Goal: Information Seeking & Learning: Check status

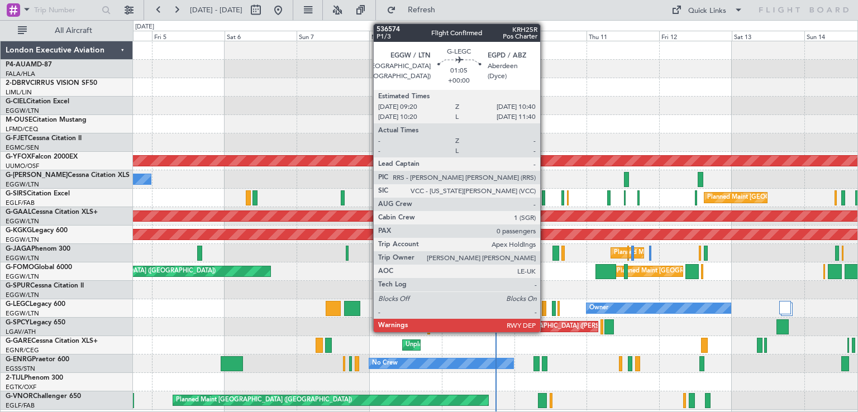
click at [545, 304] on div at bounding box center [544, 308] width 4 height 15
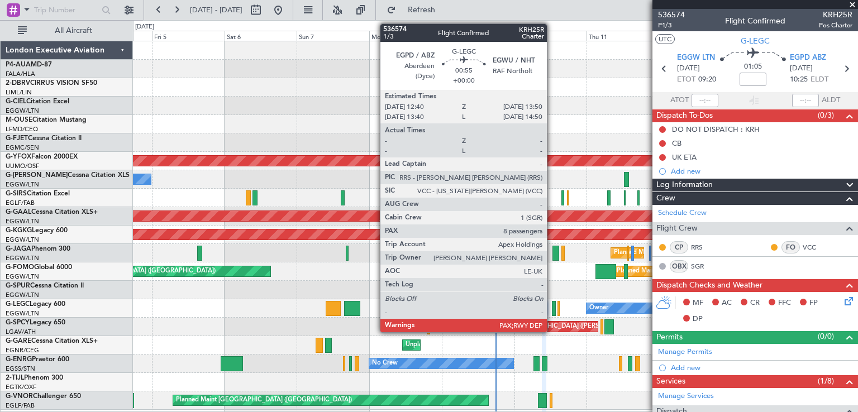
click at [552, 309] on div at bounding box center [554, 308] width 4 height 15
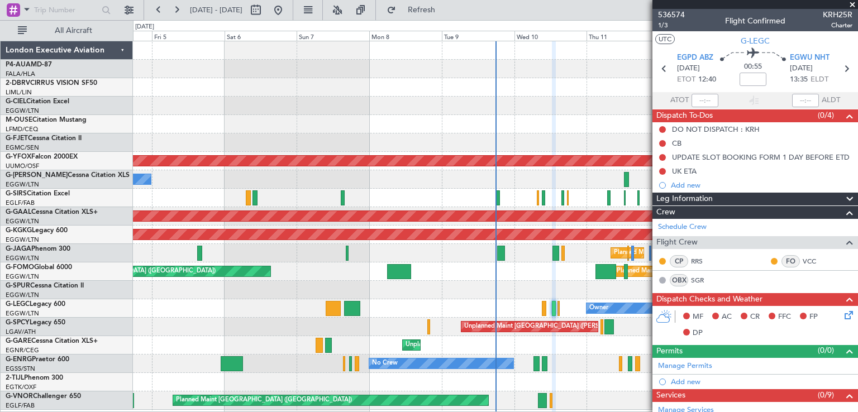
click at [850, 4] on span at bounding box center [852, 5] width 11 height 10
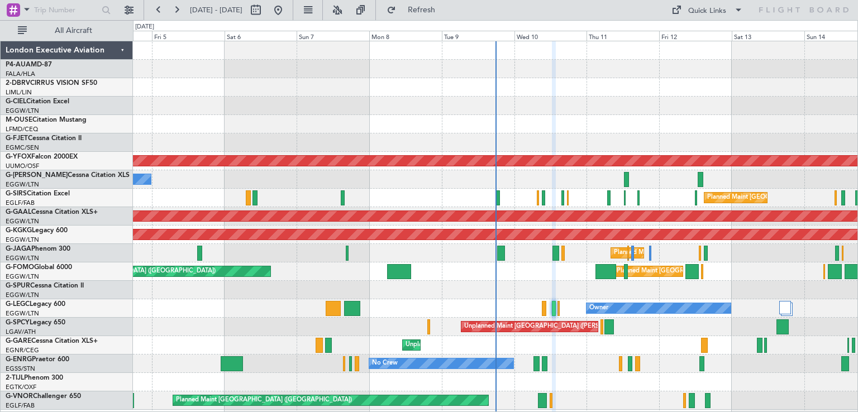
type input "0"
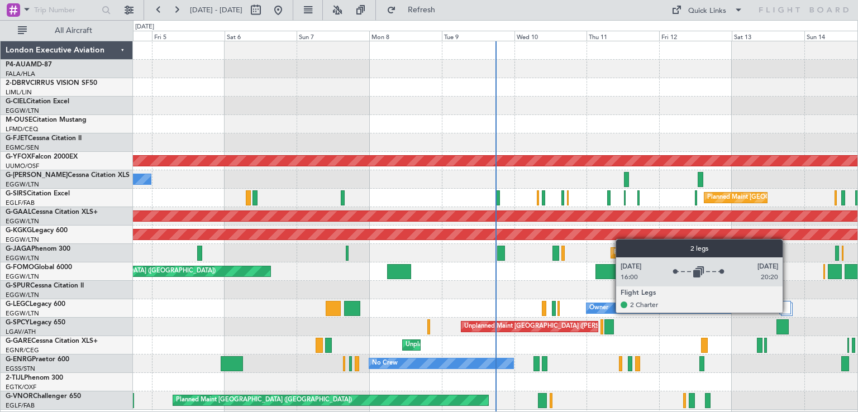
click at [788, 312] on div at bounding box center [785, 307] width 12 height 13
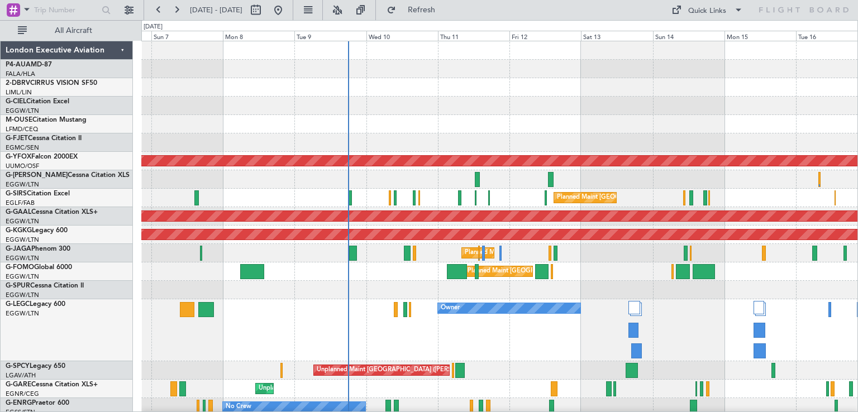
click at [670, 336] on div "Owner" at bounding box center [499, 330] width 716 height 62
click at [159, 11] on button at bounding box center [159, 10] width 18 height 18
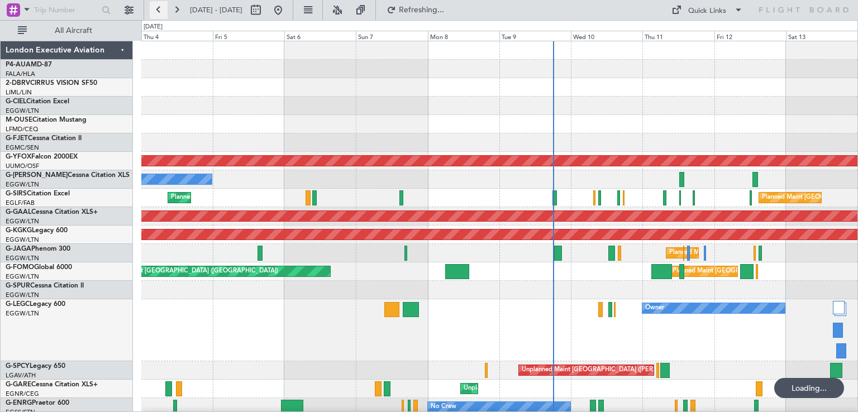
click at [159, 11] on button at bounding box center [159, 10] width 18 height 18
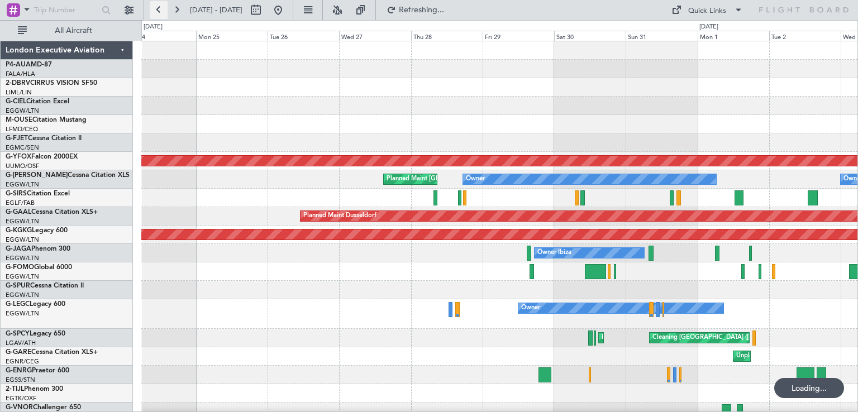
click at [159, 11] on button at bounding box center [159, 10] width 18 height 18
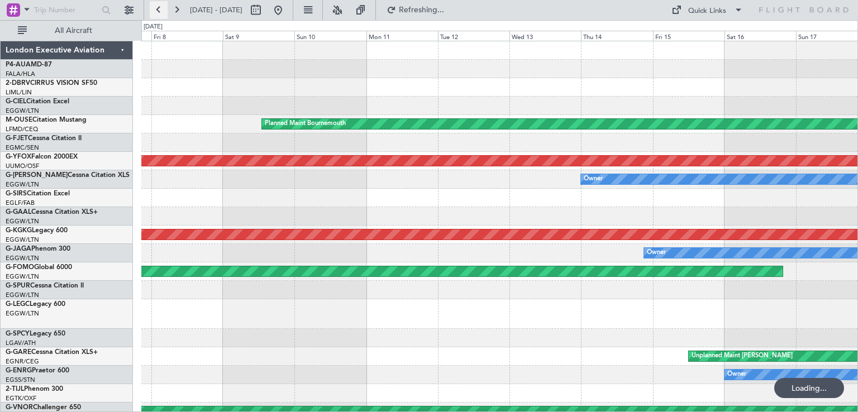
click at [159, 11] on button at bounding box center [159, 10] width 18 height 18
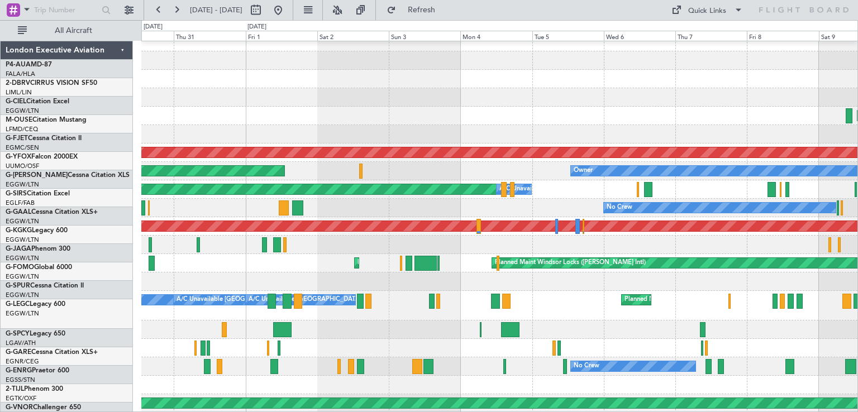
scroll to position [8, 0]
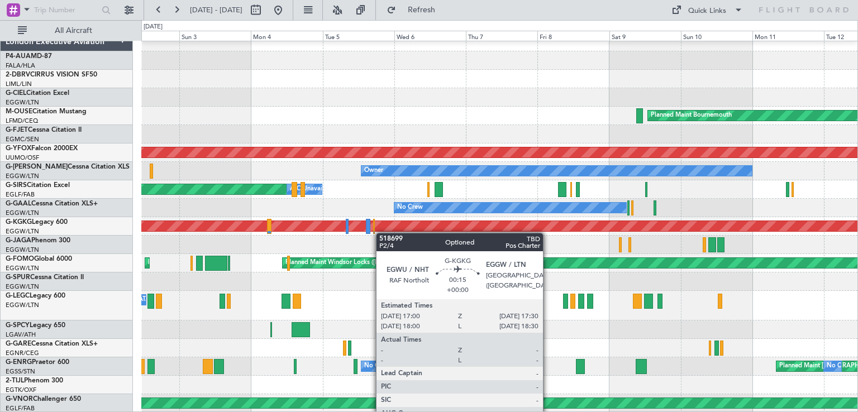
click at [360, 231] on div "Planned Maint Bournemouth AOG Maint Ostafyevo Owner Owner Planned [GEOGRAPHIC_D…" at bounding box center [499, 223] width 716 height 380
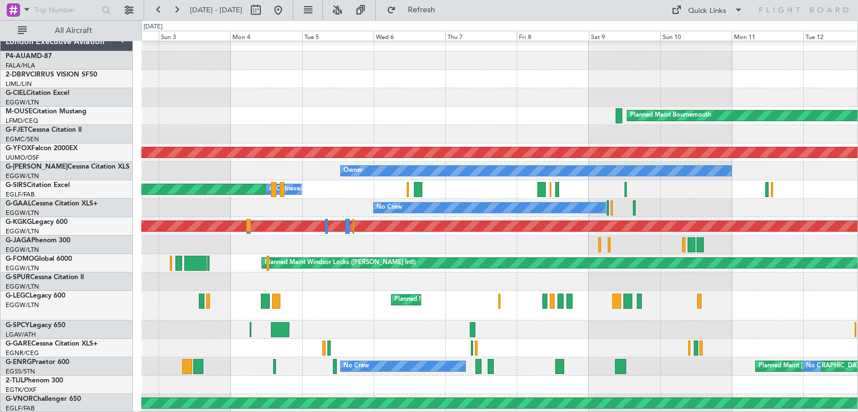
scroll to position [0, 0]
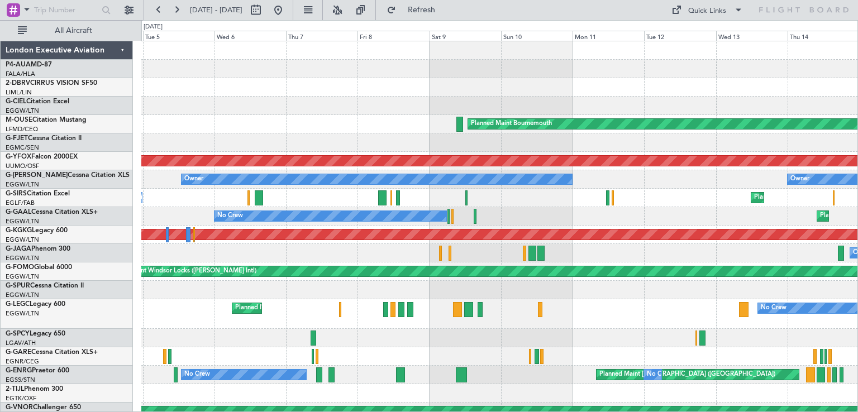
click at [574, 305] on div "Planned Maint [GEOGRAPHIC_DATA] ([GEOGRAPHIC_DATA]) No Crew A/C Unavailable [GE…" at bounding box center [499, 314] width 716 height 30
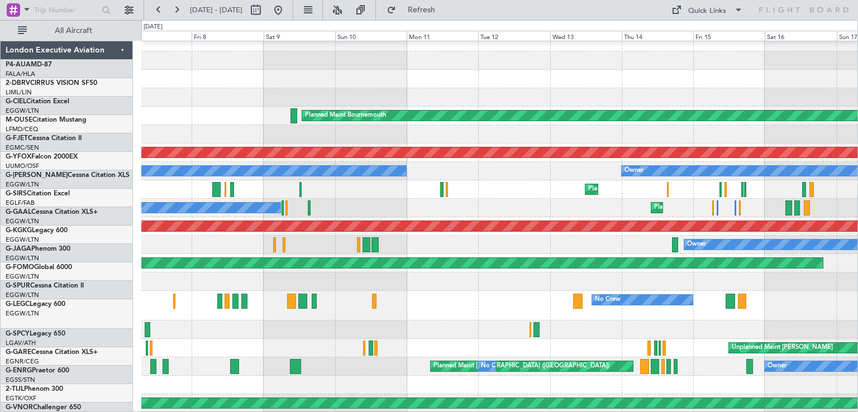
scroll to position [8, 0]
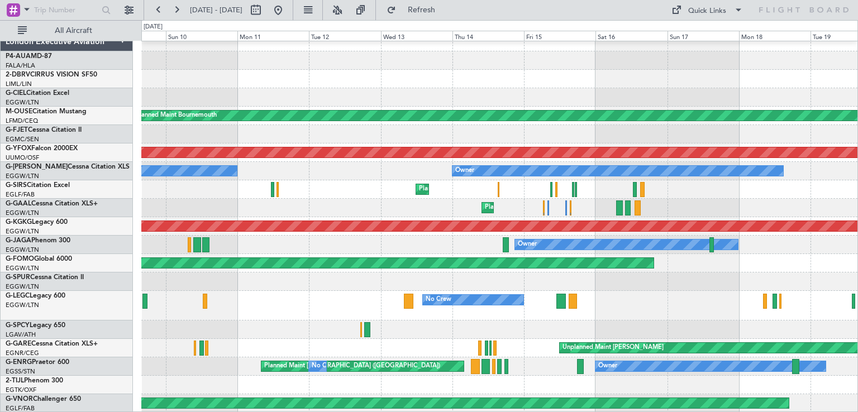
click at [326, 330] on div "Planned Maint Bournemouth AOG Maint Ostafyevo Owner Owner Planned Maint [GEOGRA…" at bounding box center [499, 223] width 716 height 380
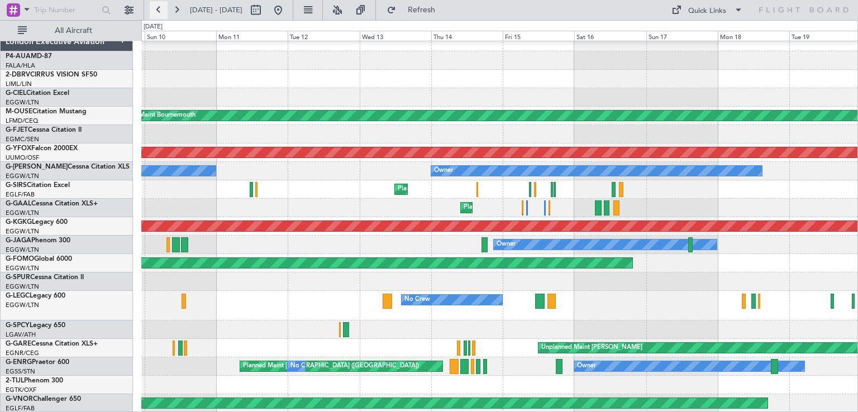
click at [165, 6] on button at bounding box center [159, 10] width 18 height 18
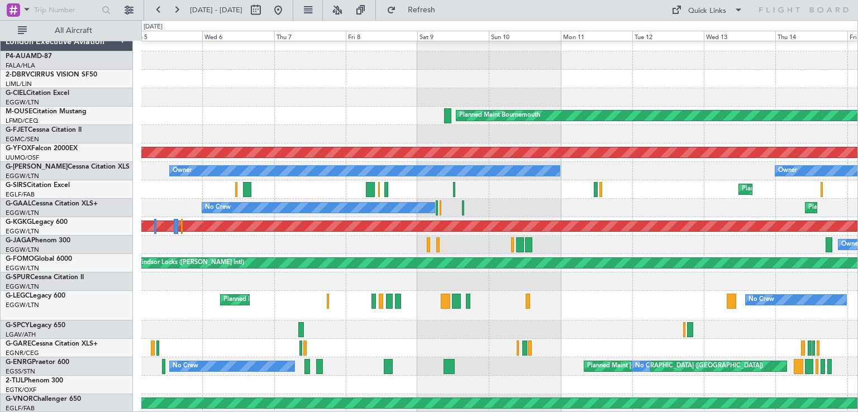
click at [139, 271] on div "Planned Maint Bournemouth AOG Maint Ostafyevo Owner Owner Planned Maint [GEOGRA…" at bounding box center [429, 216] width 858 height 392
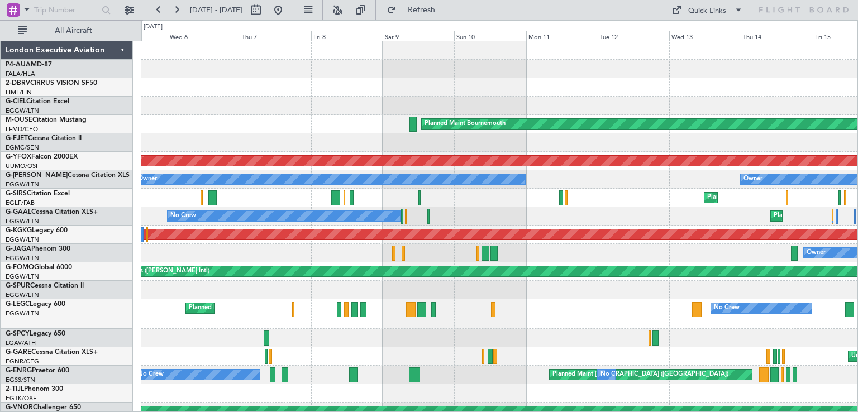
scroll to position [4, 0]
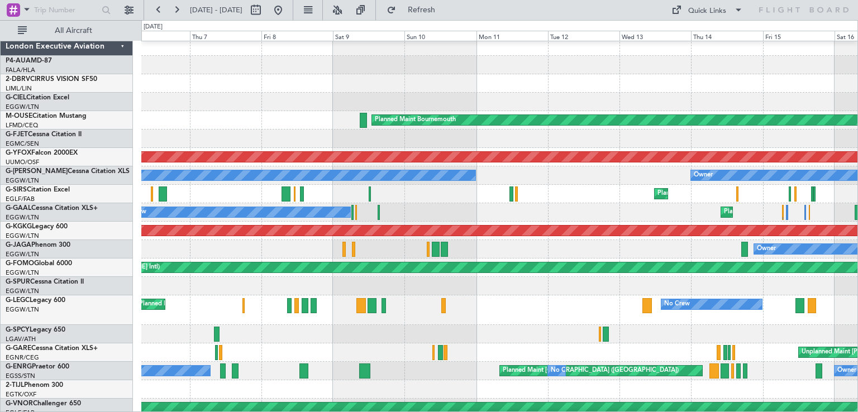
click at [557, 340] on div at bounding box center [499, 334] width 716 height 18
click at [754, 289] on div at bounding box center [499, 286] width 716 height 18
click at [158, 7] on button at bounding box center [159, 10] width 18 height 18
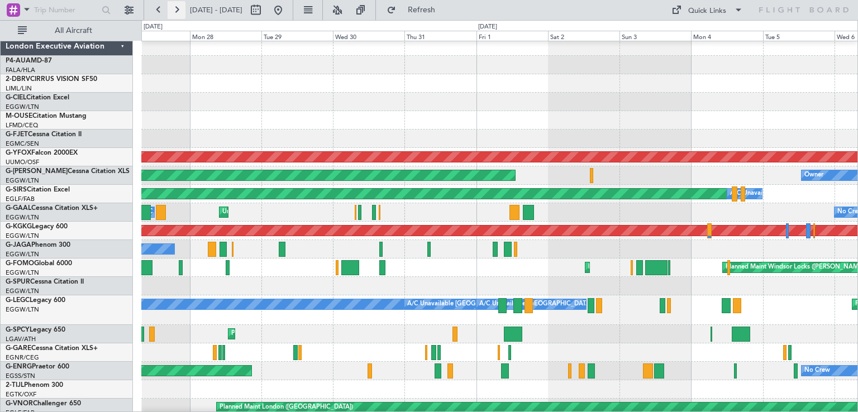
click at [178, 10] on button at bounding box center [177, 10] width 18 height 18
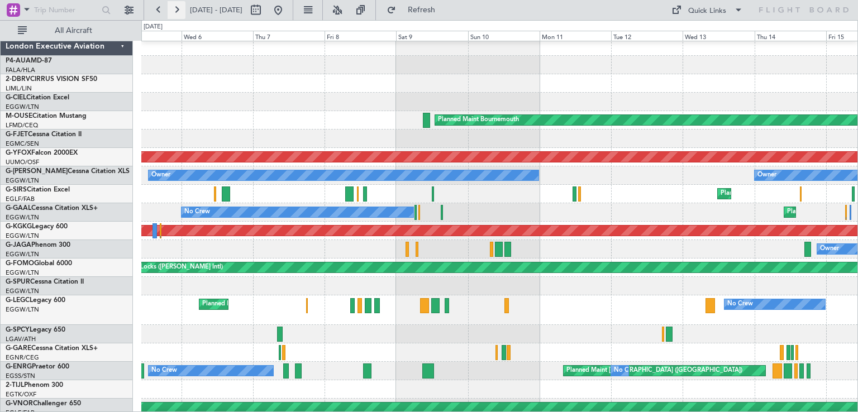
click at [178, 10] on button at bounding box center [177, 10] width 18 height 18
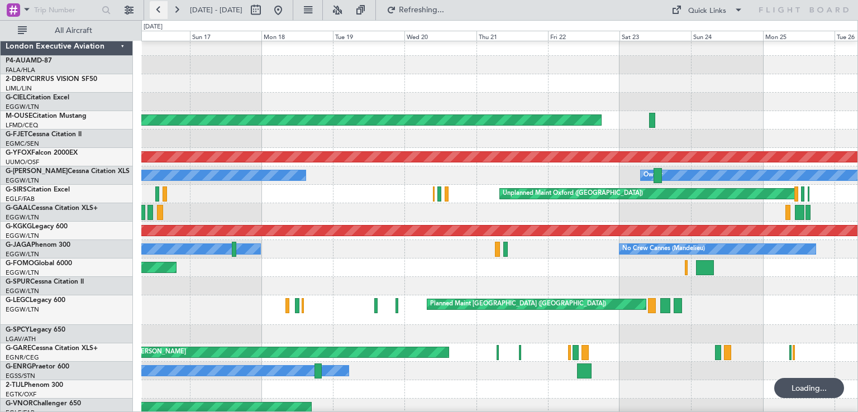
click at [159, 12] on button at bounding box center [159, 10] width 18 height 18
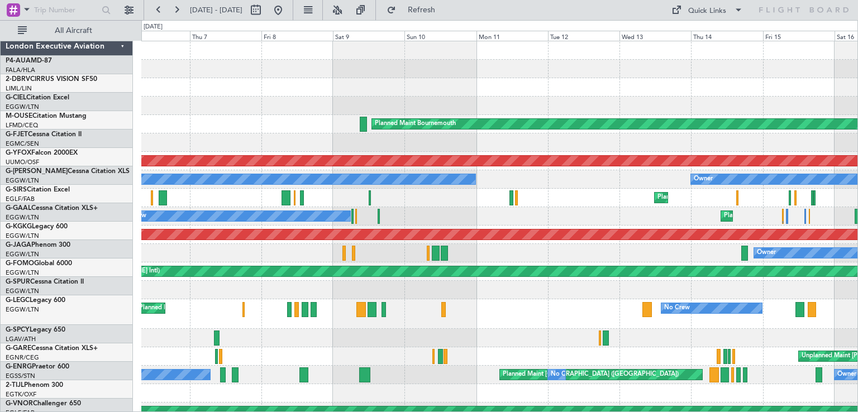
scroll to position [0, 0]
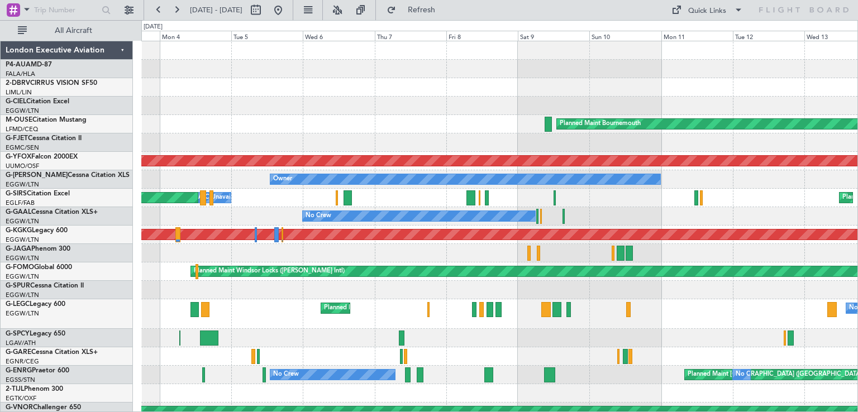
click at [451, 140] on div "Planned Maint Bournemouth AOG Maint Ostafyevo Owner Owner Planned [GEOGRAPHIC_D…" at bounding box center [499, 231] width 716 height 380
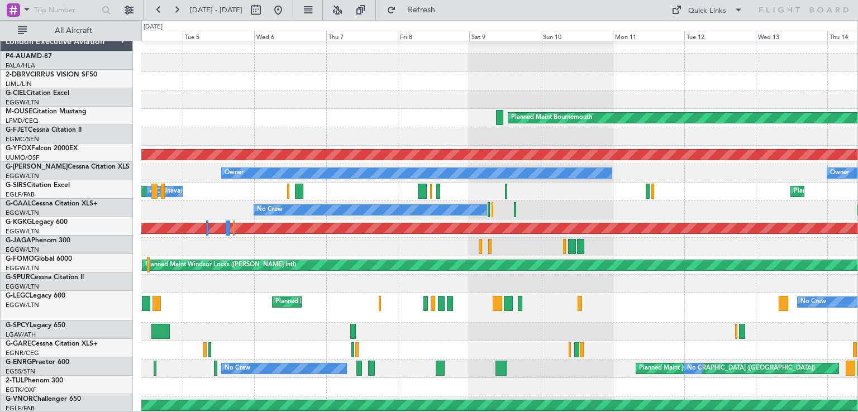
click at [208, 300] on div "Planned Maint Bournemouth AOG Maint Ostafyevo Owner Owner Planned Maint [GEOGRA…" at bounding box center [499, 225] width 716 height 380
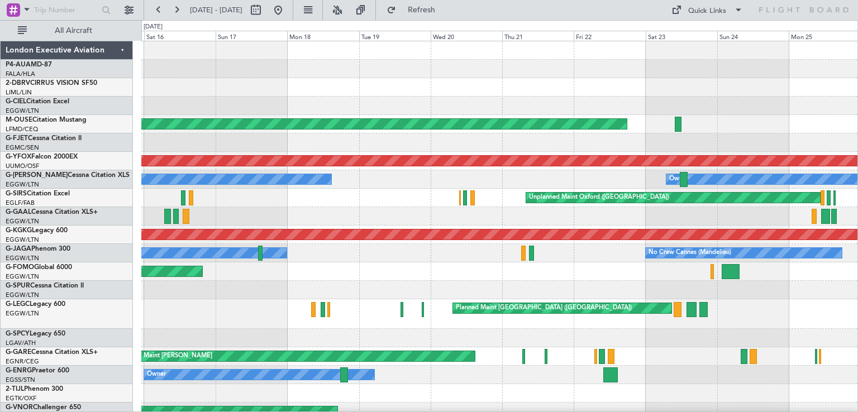
click at [250, 361] on div "Planned Maint Bournemouth AOG Maint Ostafyevo Owner Owner Planned Maint [GEOGRA…" at bounding box center [499, 231] width 716 height 380
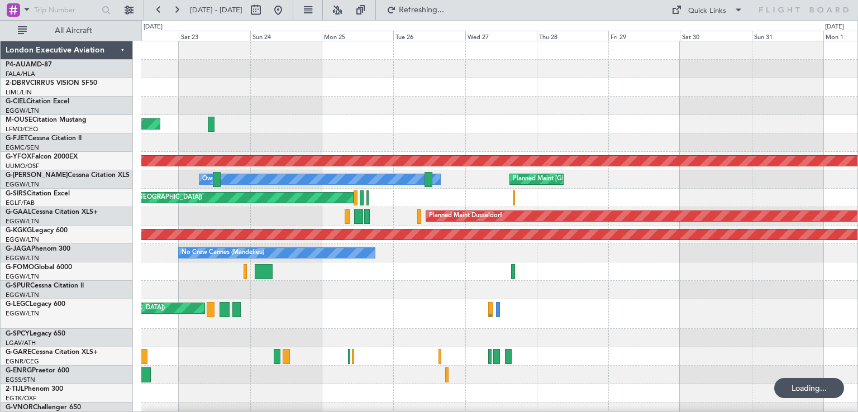
click at [280, 381] on div "Planned Maint Bournemouth AOG Maint Ostafyevo Owner Planned Maint [GEOGRAPHIC_D…" at bounding box center [499, 231] width 716 height 380
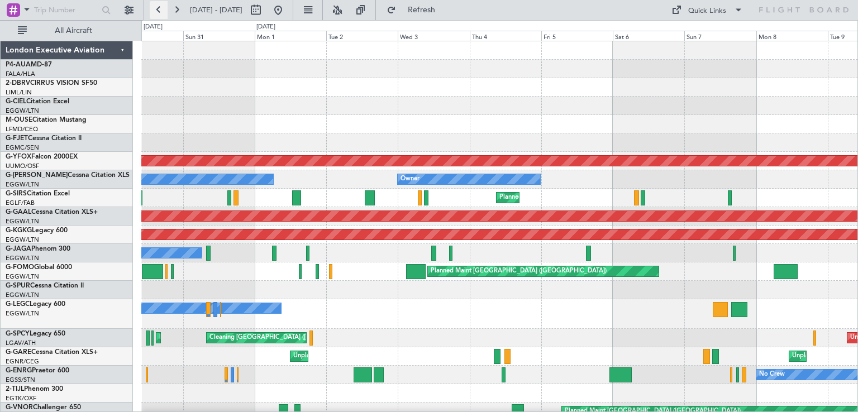
click at [157, 12] on button at bounding box center [159, 10] width 18 height 18
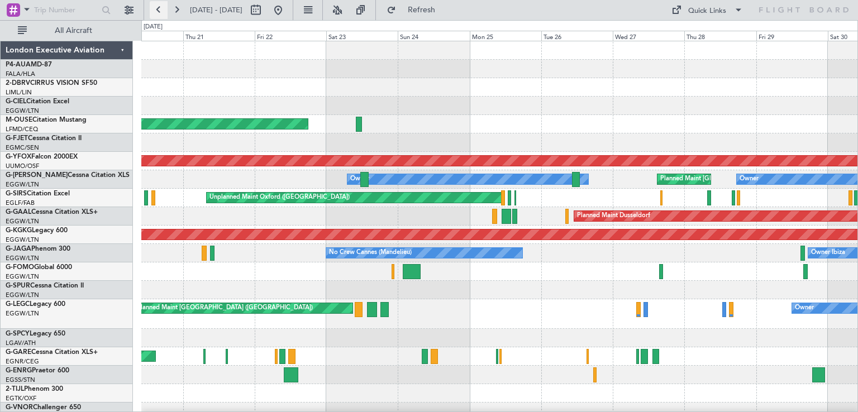
click at [157, 12] on button at bounding box center [159, 10] width 18 height 18
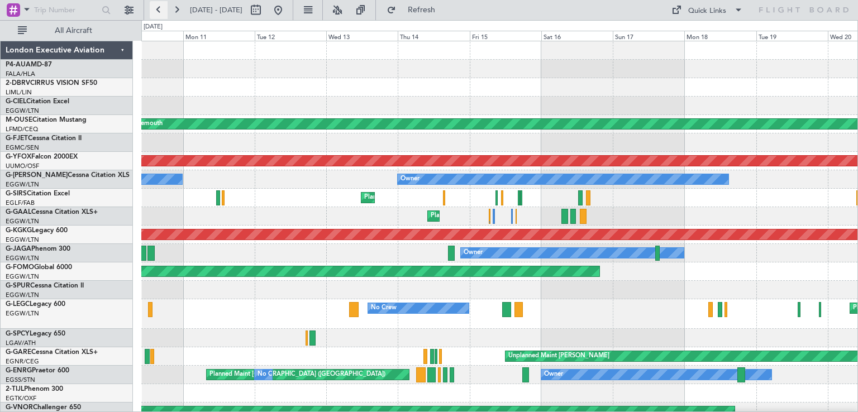
click at [157, 12] on button at bounding box center [159, 10] width 18 height 18
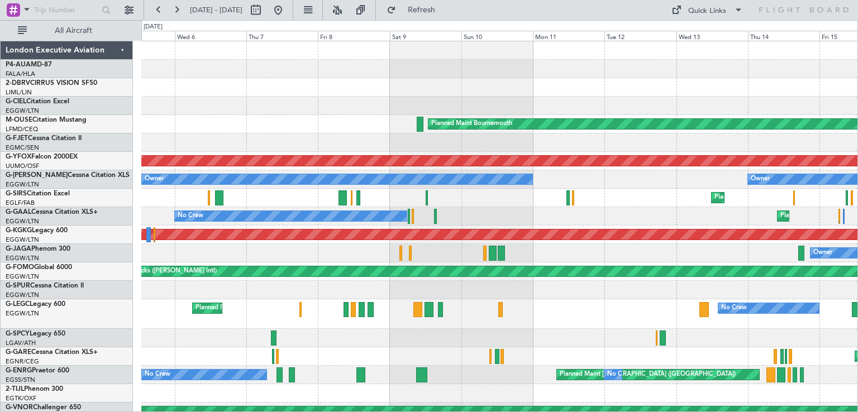
click at [336, 304] on div "Planned Maint Bournemouth AOG Maint Ostafyevo Owner Owner Planned Maint [GEOGRA…" at bounding box center [499, 231] width 716 height 380
click at [179, 8] on button at bounding box center [177, 10] width 18 height 18
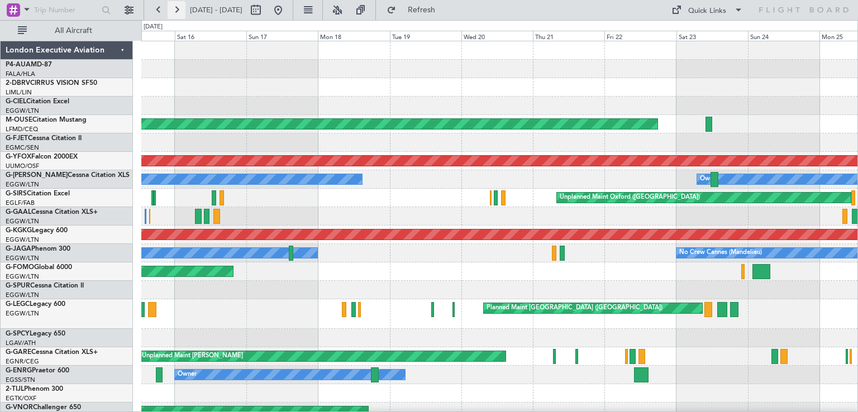
click at [179, 8] on button at bounding box center [177, 10] width 18 height 18
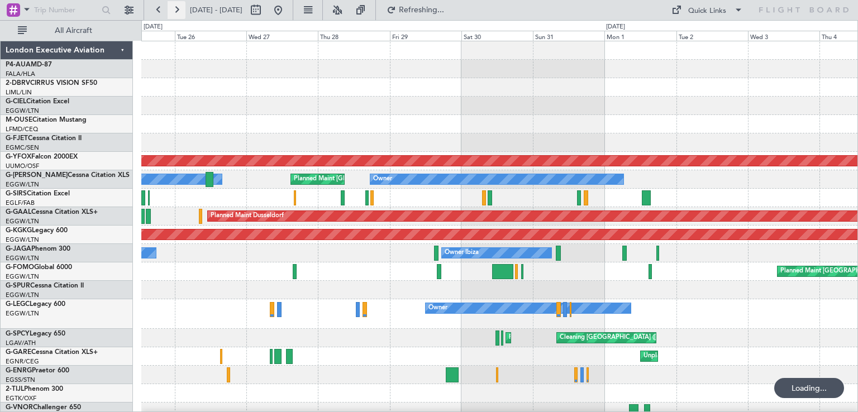
click at [179, 8] on button at bounding box center [177, 10] width 18 height 18
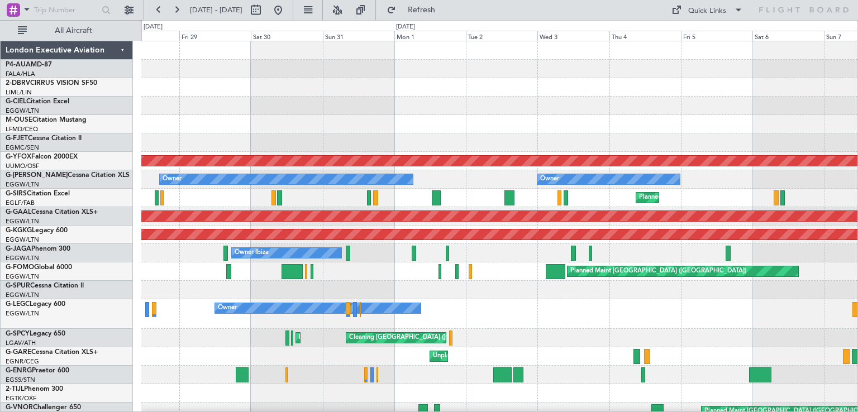
click at [512, 175] on div "AOG Maint Ostafyevo Owner Owner Planned Maint [GEOGRAPHIC_DATA] ([GEOGRAPHIC_DA…" at bounding box center [499, 231] width 716 height 380
click at [154, 12] on button at bounding box center [159, 10] width 18 height 18
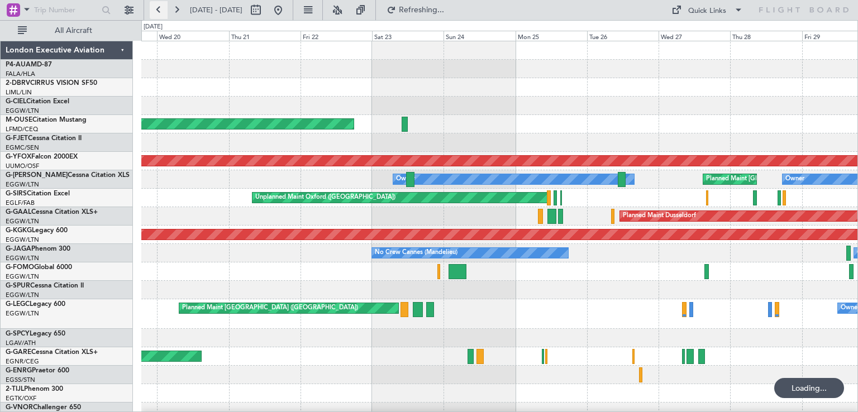
click at [154, 12] on button at bounding box center [159, 10] width 18 height 18
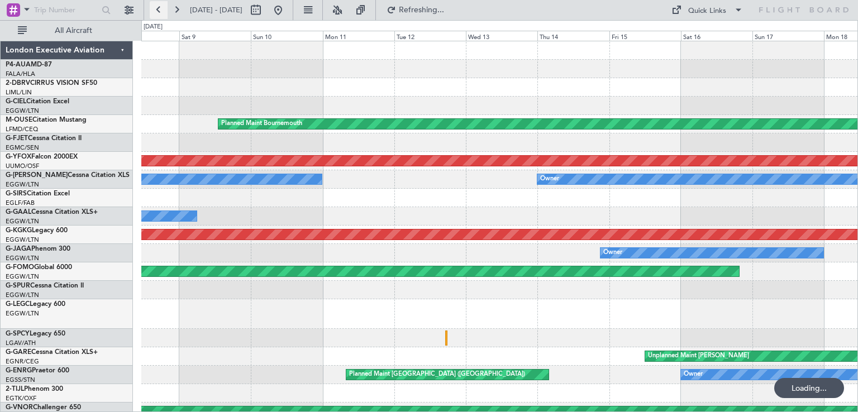
click at [154, 12] on button at bounding box center [159, 10] width 18 height 18
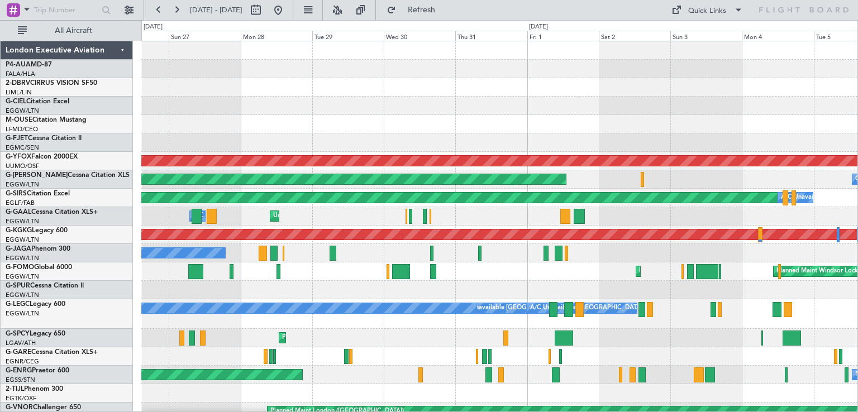
click at [820, 250] on div "AOG Maint Ostafyevo Planned [GEOGRAPHIC_DATA] Owner Planned Maint [GEOGRAPHIC_D…" at bounding box center [499, 231] width 716 height 380
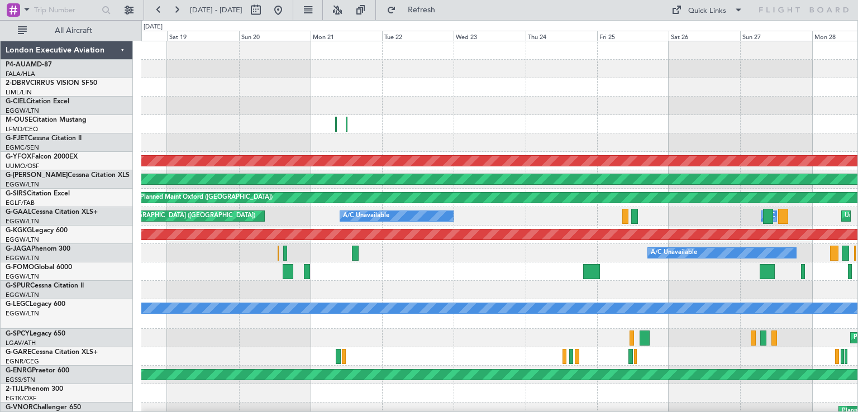
click at [703, 225] on div "AOG Maint Ostafyevo Planned [GEOGRAPHIC_DATA] Planned Maint [GEOGRAPHIC_DATA] (…" at bounding box center [499, 231] width 716 height 380
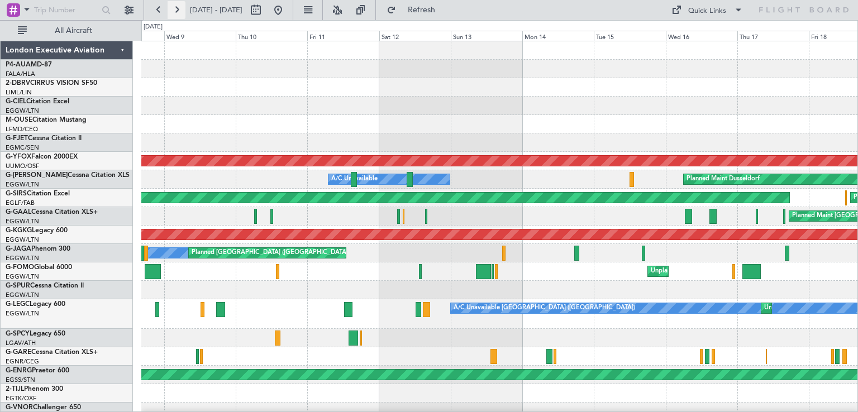
click at [178, 10] on button at bounding box center [177, 10] width 18 height 18
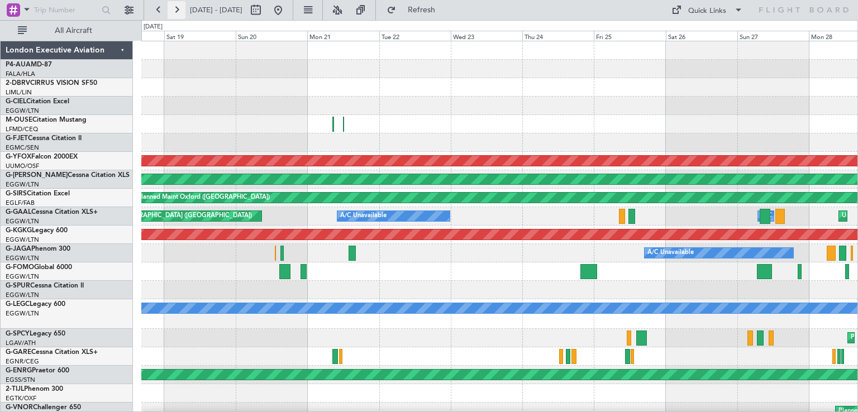
click at [178, 10] on button at bounding box center [177, 10] width 18 height 18
